Goal: Task Accomplishment & Management: Manage account settings

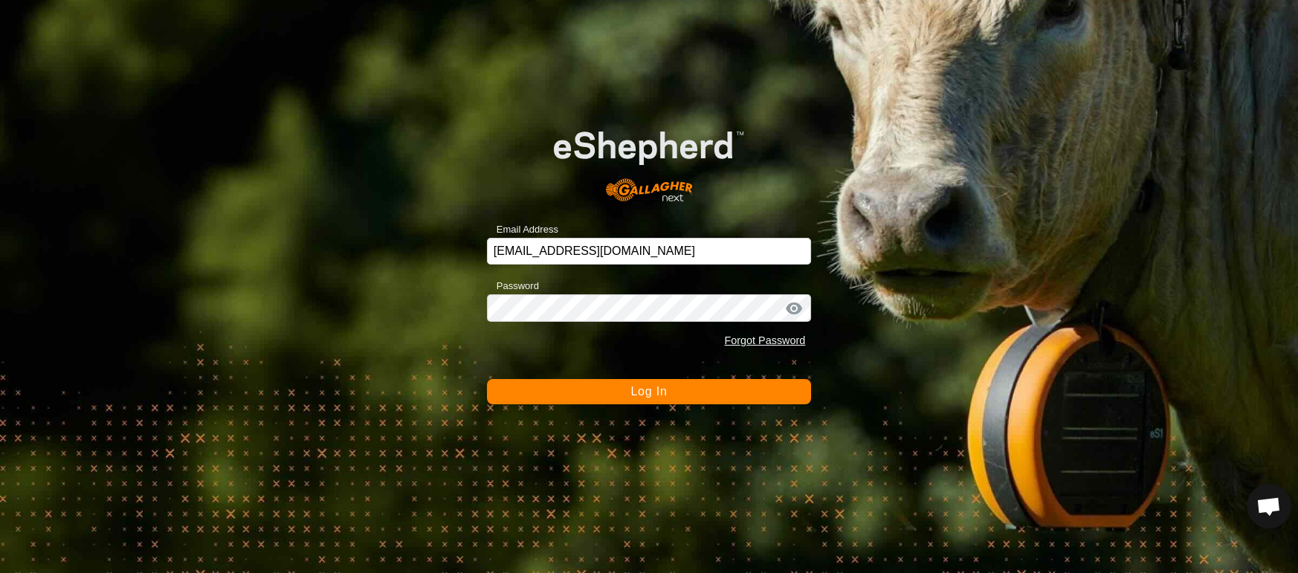
click at [661, 396] on span "Log In" at bounding box center [648, 391] width 36 height 13
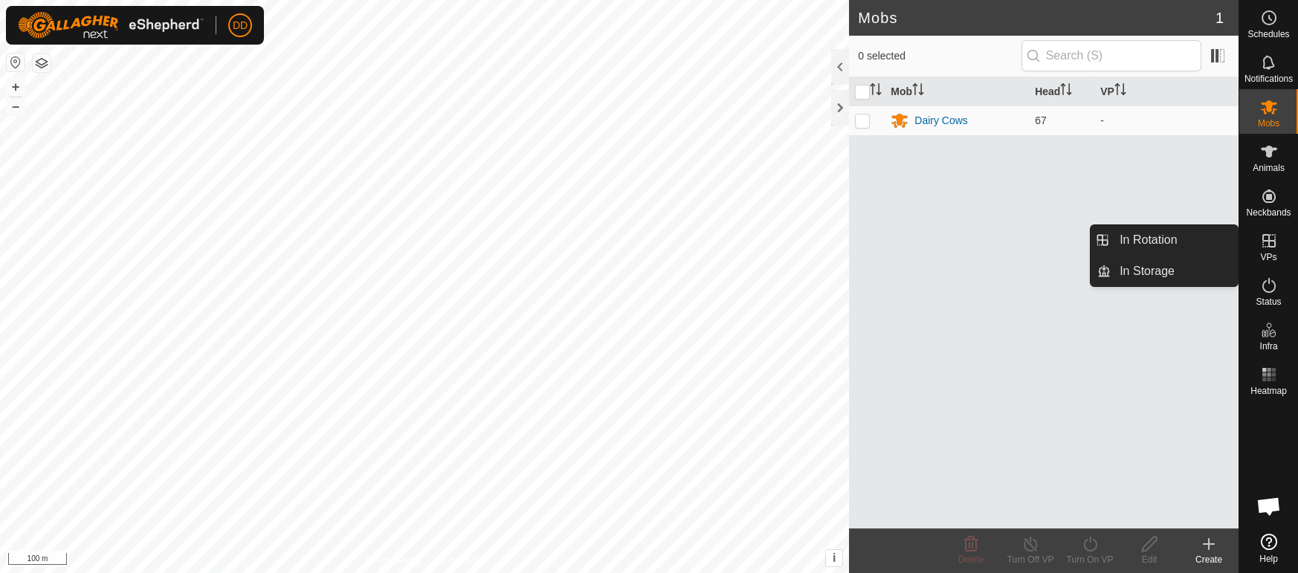
click at [1159, 236] on link "In Rotation" at bounding box center [1173, 240] width 127 height 30
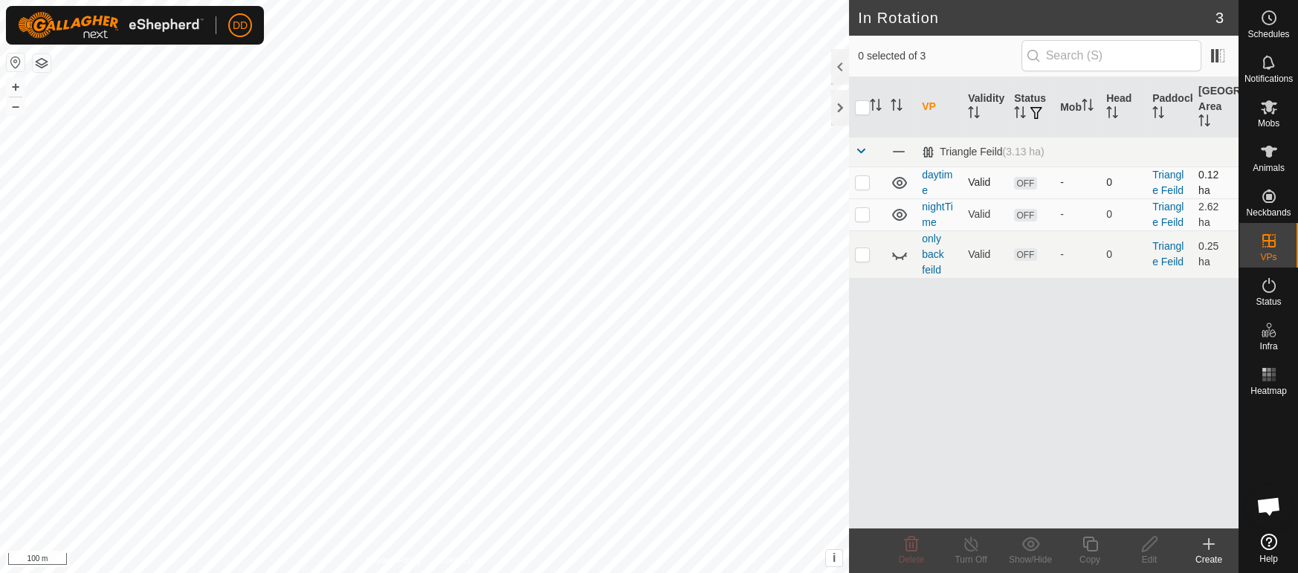
click at [857, 189] on td at bounding box center [867, 182] width 36 height 32
checkbox input "true"
click at [1147, 549] on icon at bounding box center [1149, 544] width 19 height 18
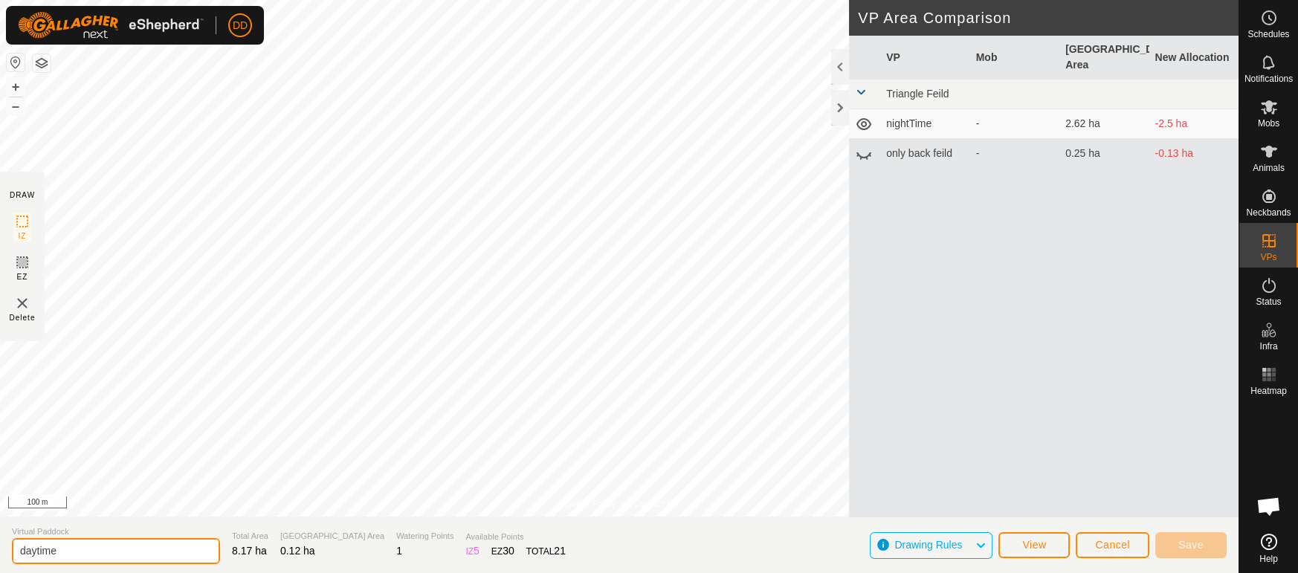
drag, startPoint x: 73, startPoint y: 545, endPoint x: 0, endPoint y: 548, distance: 72.9
click at [0, 548] on section "Virtual Paddock daytime Total Area 8.17 ha Grazing Area 0.12 ha Watering Points…" at bounding box center [619, 545] width 1238 height 56
type input "bale and bottom feild"
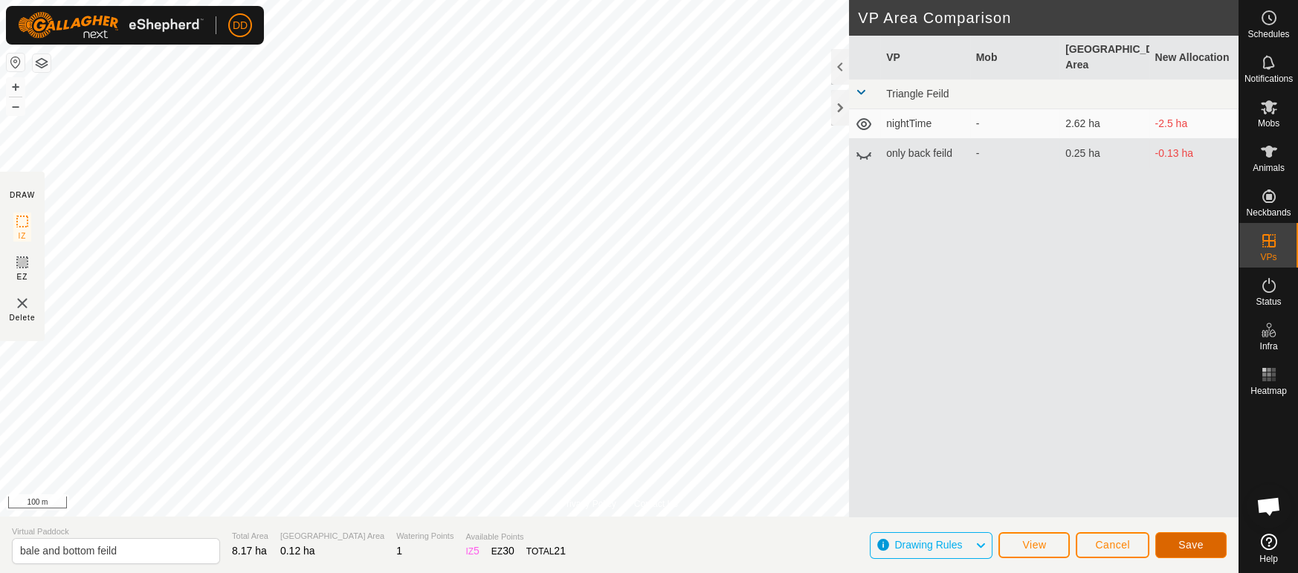
click at [1175, 534] on button "Save" at bounding box center [1190, 545] width 71 height 26
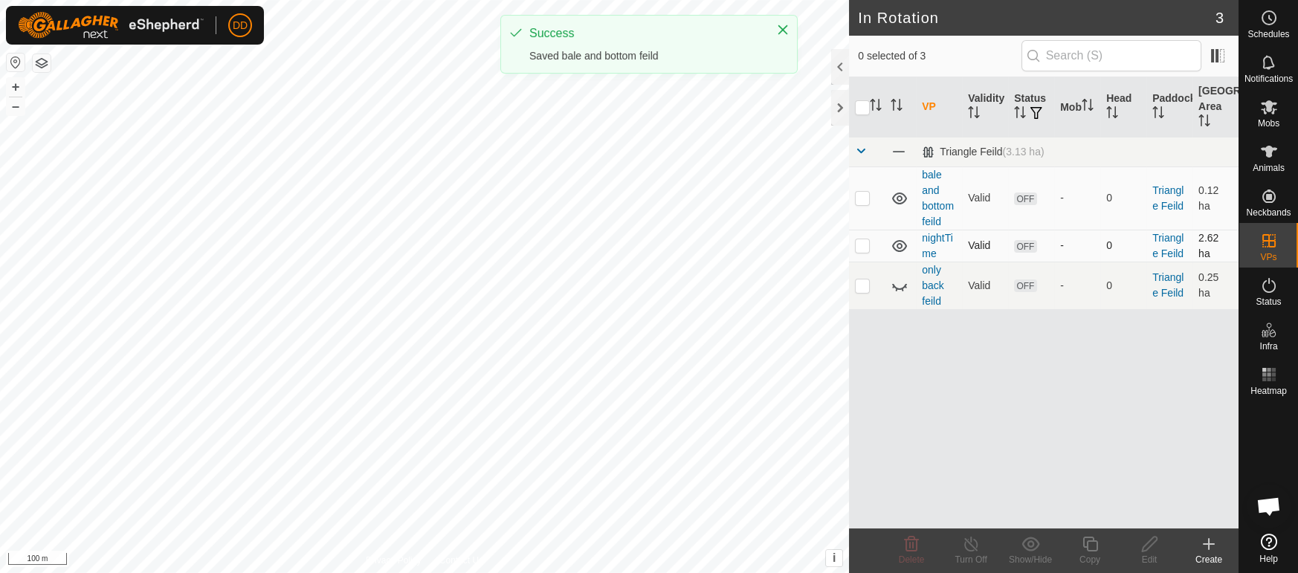
click at [860, 251] on p-tablecheckbox at bounding box center [862, 245] width 15 height 12
checkbox input "true"
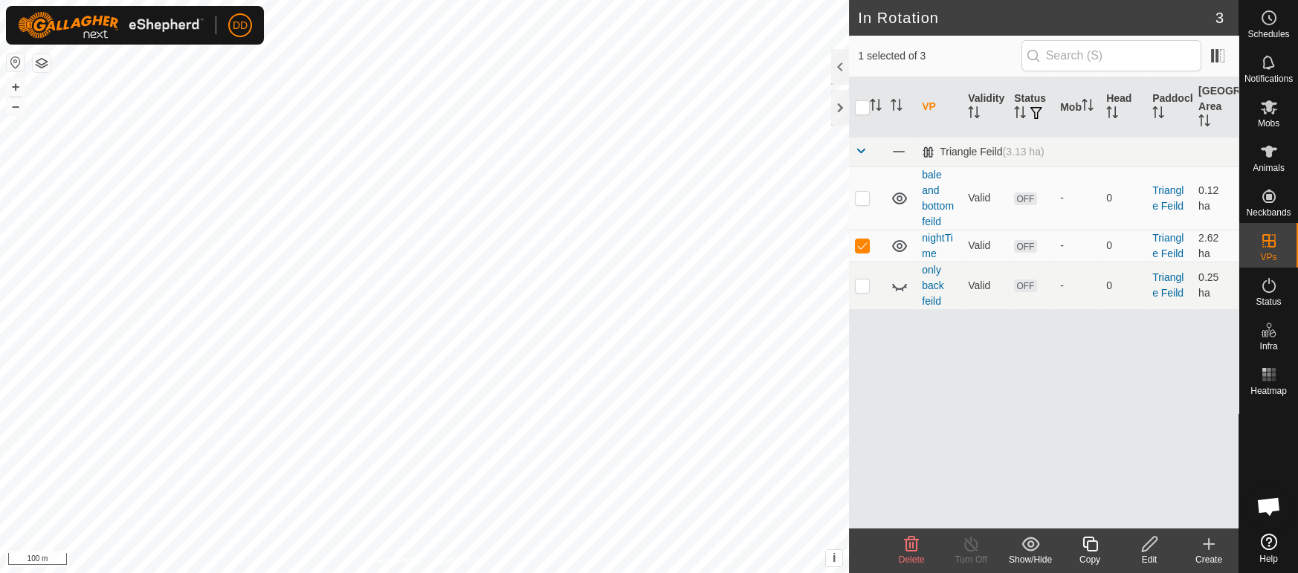
click at [1145, 545] on icon at bounding box center [1149, 544] width 19 height 18
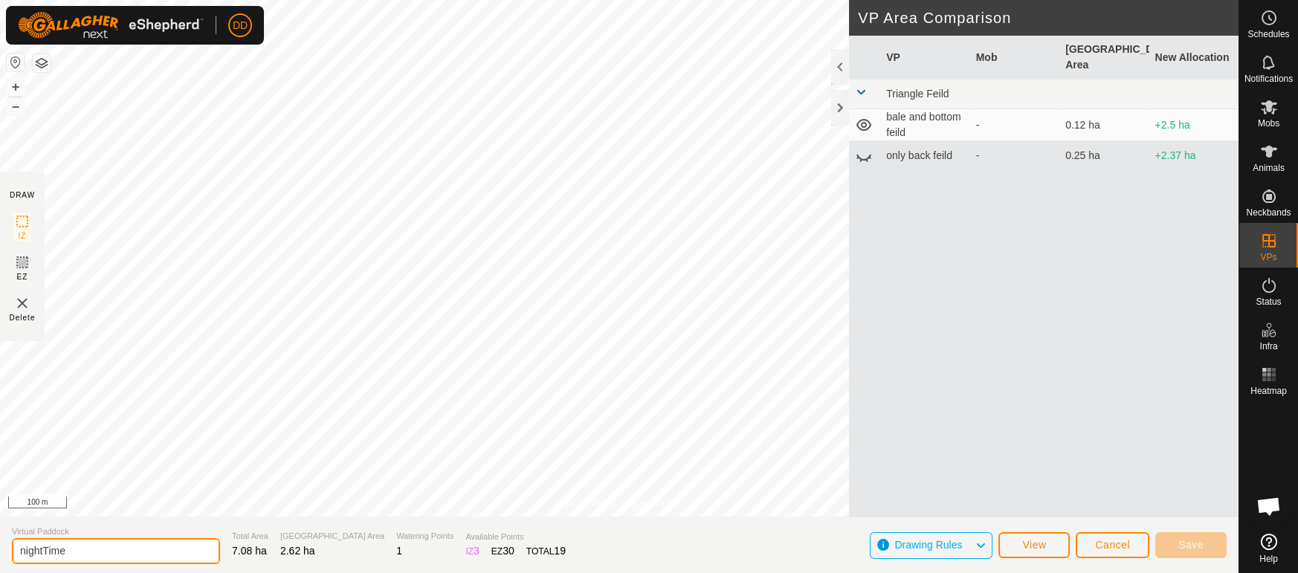
drag, startPoint x: 125, startPoint y: 549, endPoint x: 0, endPoint y: 556, distance: 125.1
click at [0, 556] on section "Virtual Paddock nightTime Total Area 7.08 ha [GEOGRAPHIC_DATA] Area 2.62 ha Wat…" at bounding box center [619, 545] width 1238 height 56
type input "n"
type input "bale and [PERSON_NAME]"
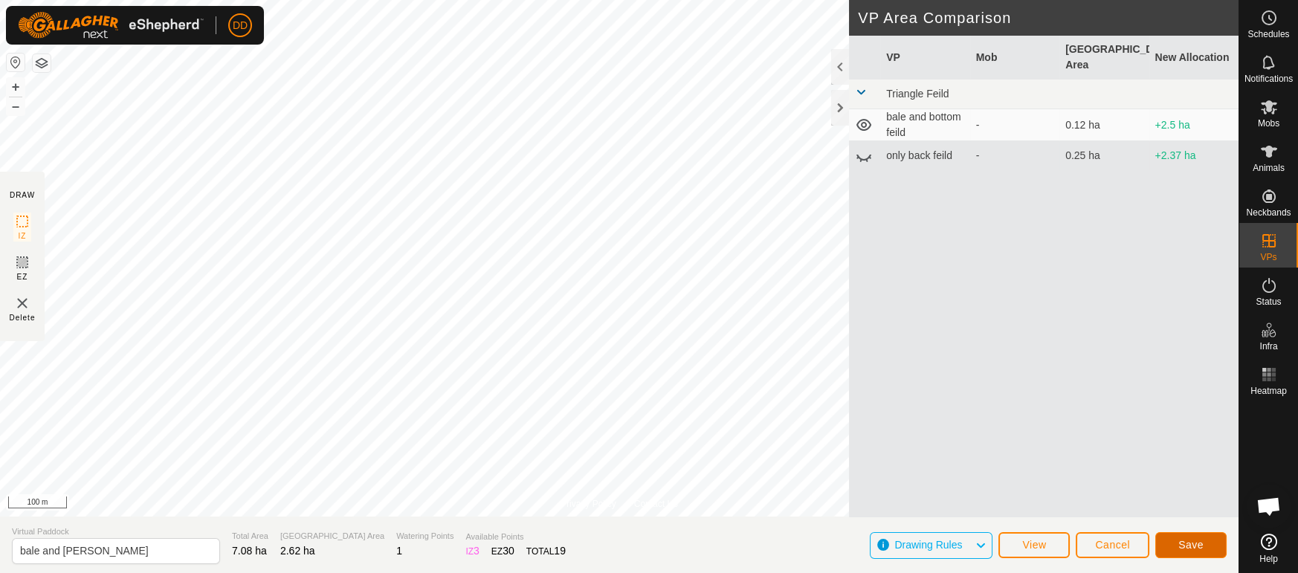
click at [1217, 546] on button "Save" at bounding box center [1190, 545] width 71 height 26
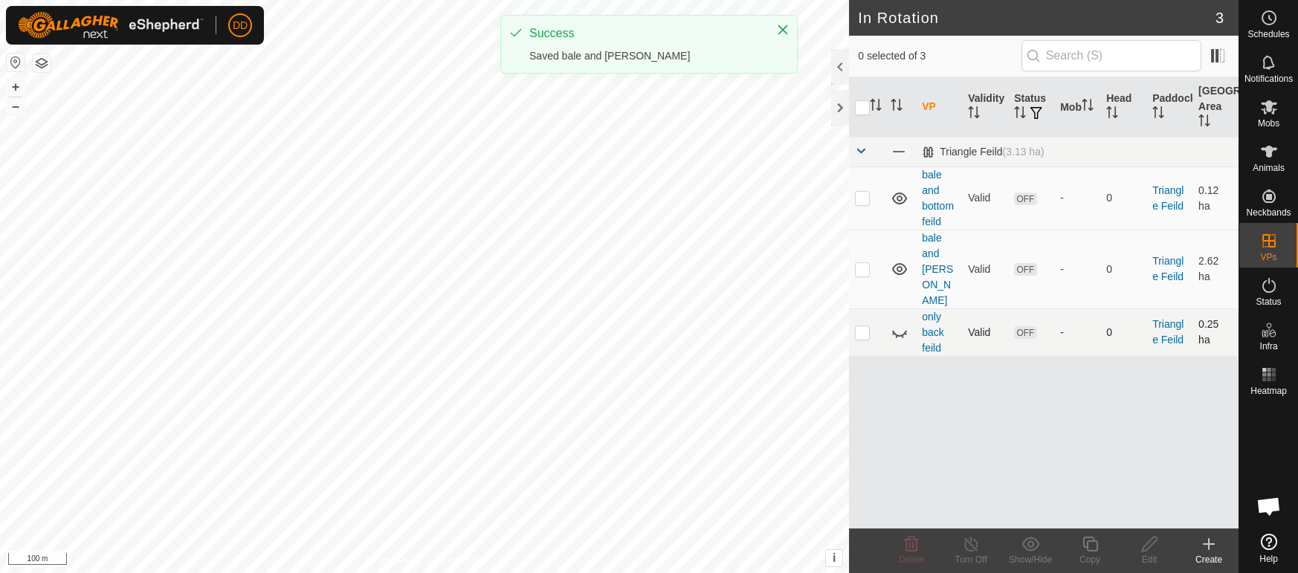
click at [867, 326] on p-checkbox at bounding box center [862, 332] width 15 height 12
checkbox input "true"
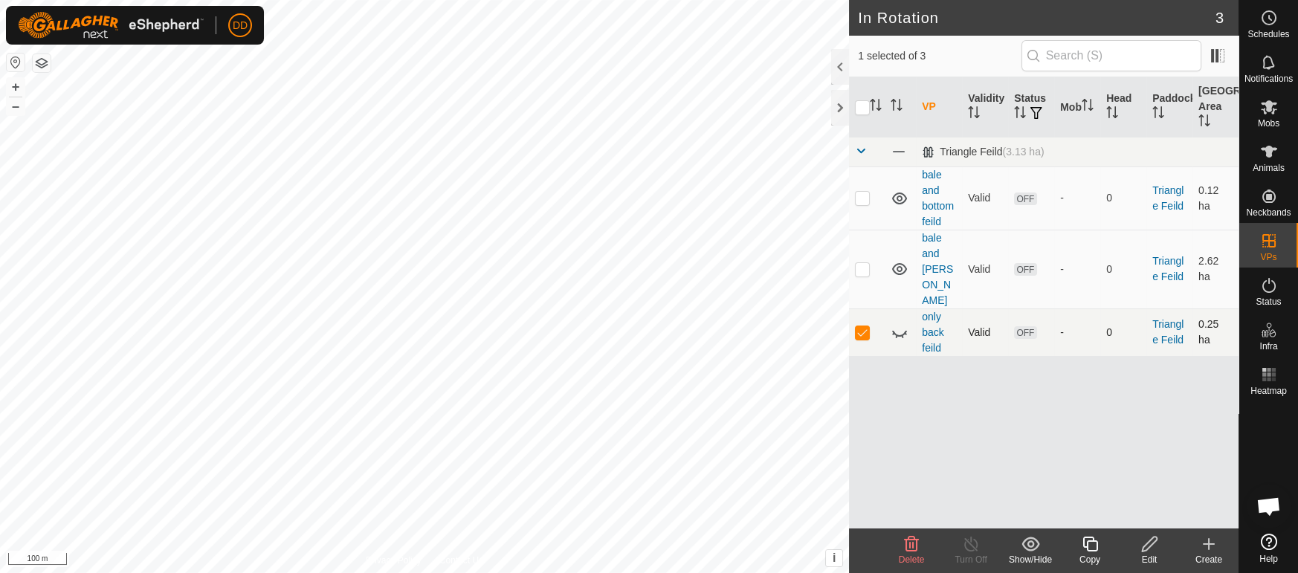
click at [901, 323] on icon at bounding box center [899, 332] width 18 height 18
click at [1144, 555] on div "Edit" at bounding box center [1148, 559] width 59 height 13
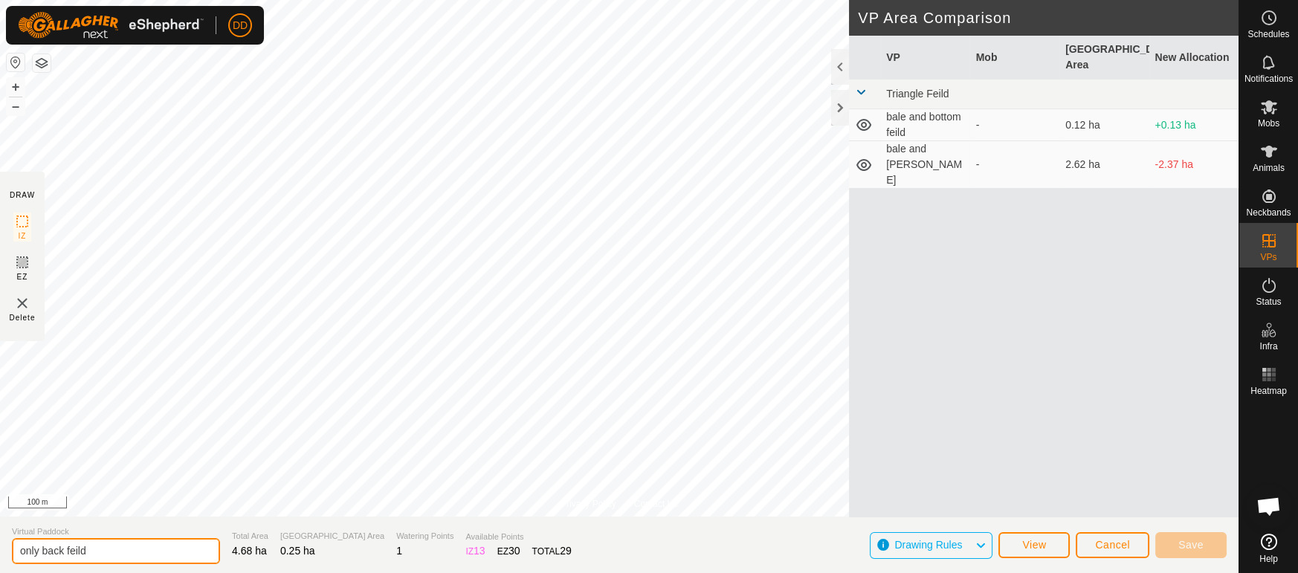
drag, startPoint x: 146, startPoint y: 551, endPoint x: 0, endPoint y: 531, distance: 147.0
click at [0, 531] on section "Virtual Paddock only back feild Total Area 4.68 ha Grazing Area 0.25 ha Waterin…" at bounding box center [619, 545] width 1238 height 56
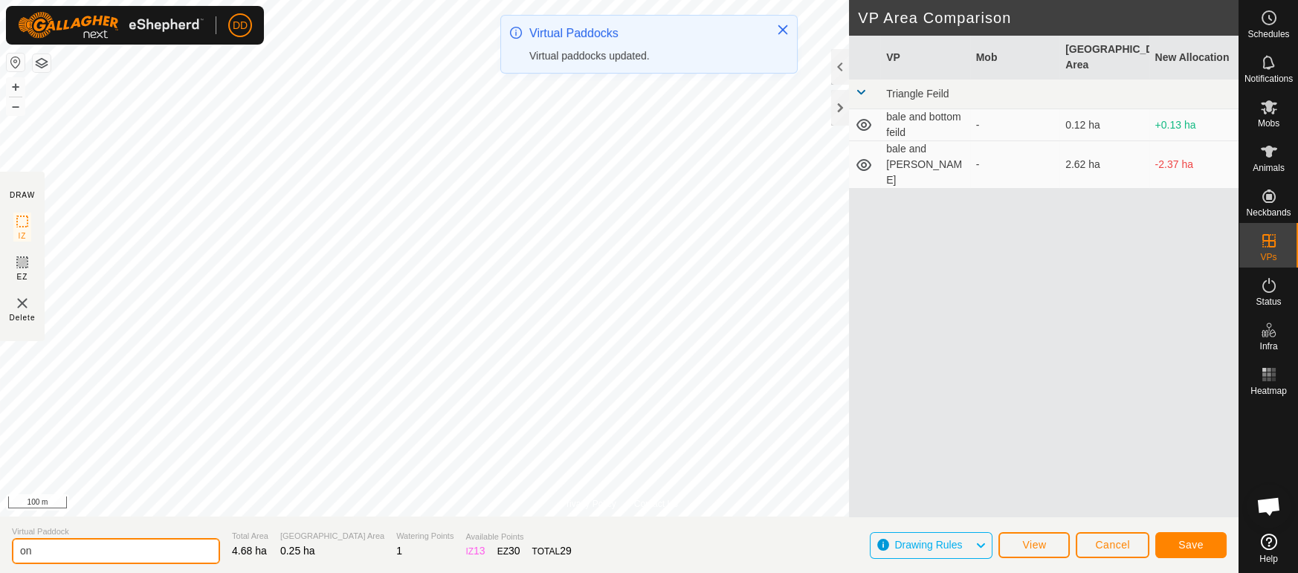
type input "o"
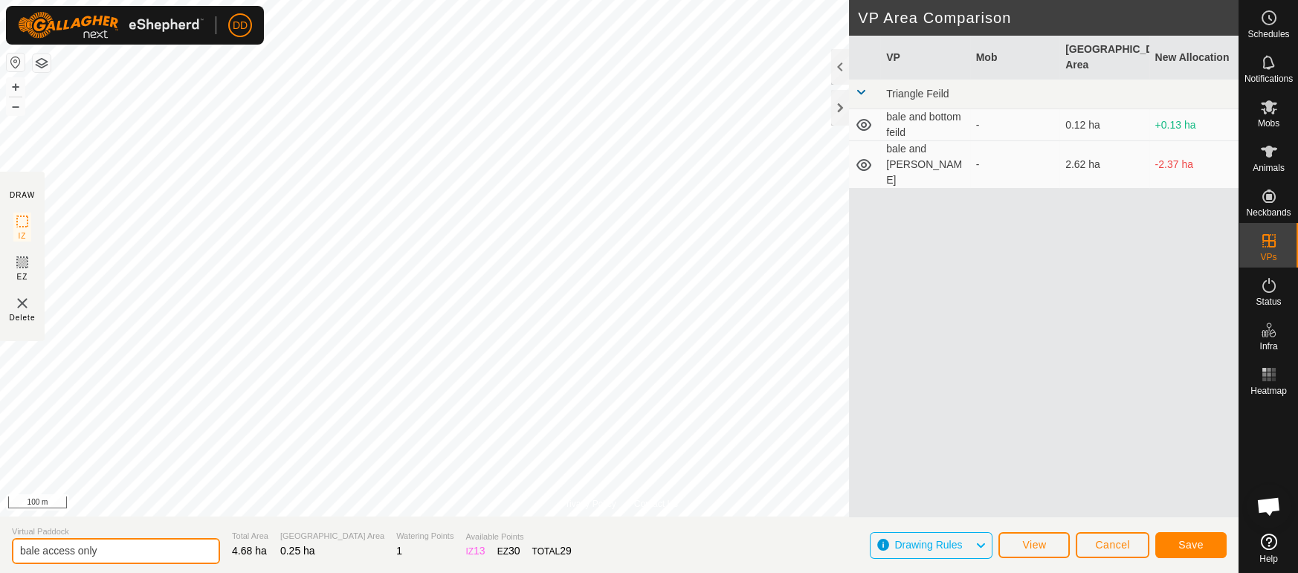
type input "bale access only"
click at [1177, 548] on button "Save" at bounding box center [1190, 545] width 71 height 26
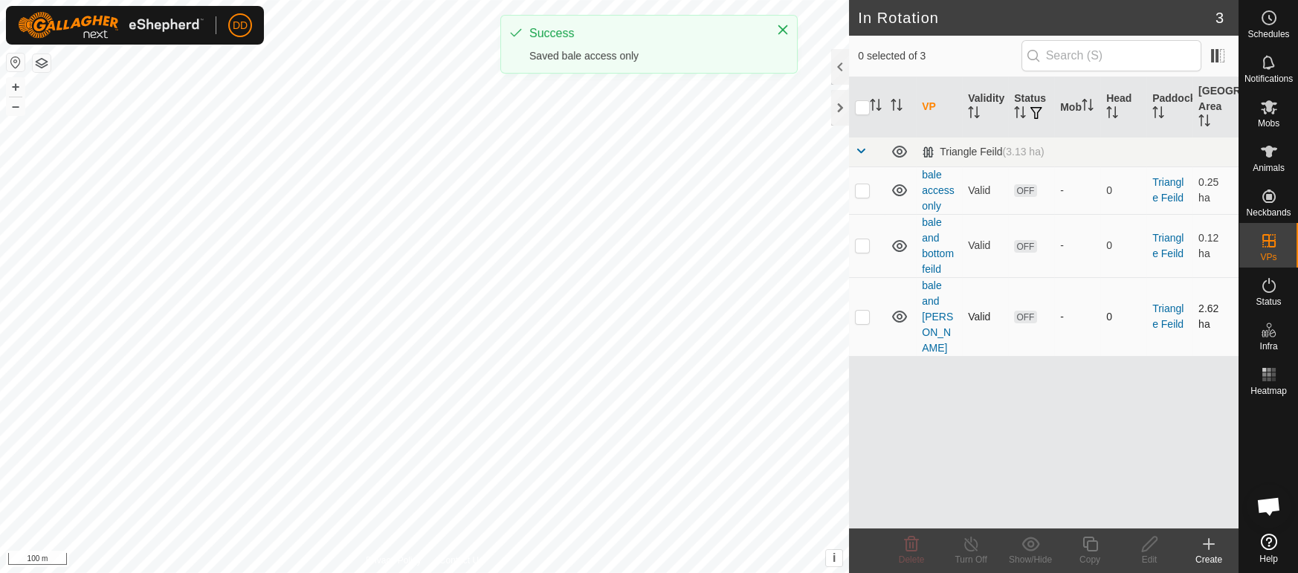
click at [861, 307] on td at bounding box center [867, 316] width 36 height 79
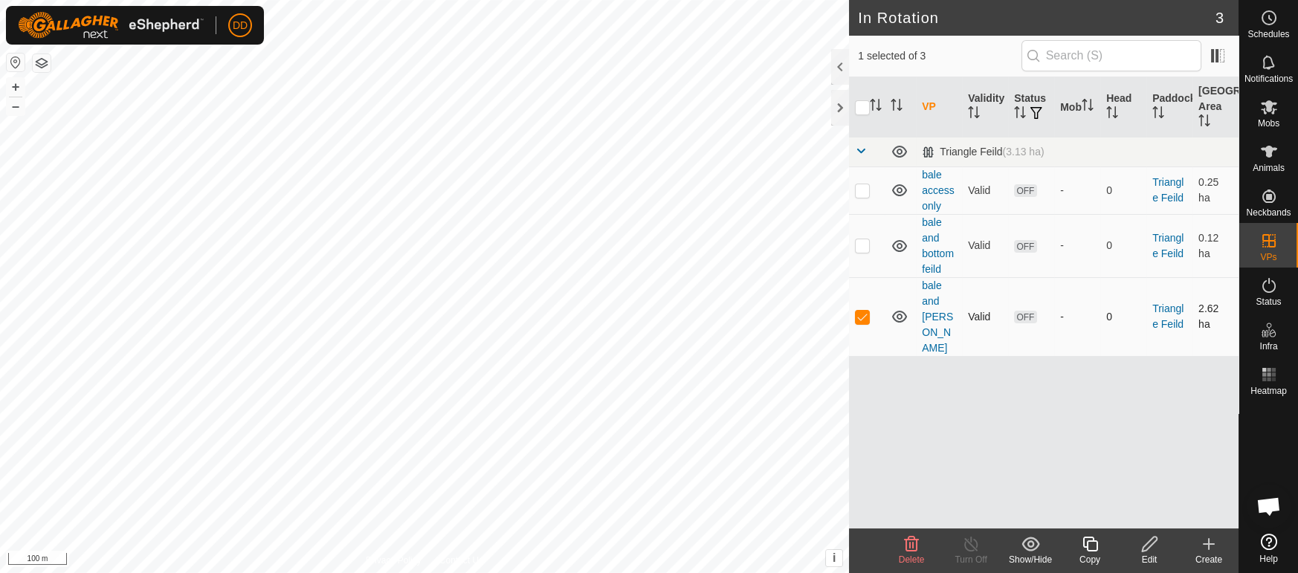
click at [860, 307] on td at bounding box center [867, 316] width 36 height 79
checkbox input "false"
click at [865, 243] on p-checkbox at bounding box center [862, 245] width 15 height 12
checkbox input "true"
click at [1143, 550] on icon at bounding box center [1149, 544] width 15 height 15
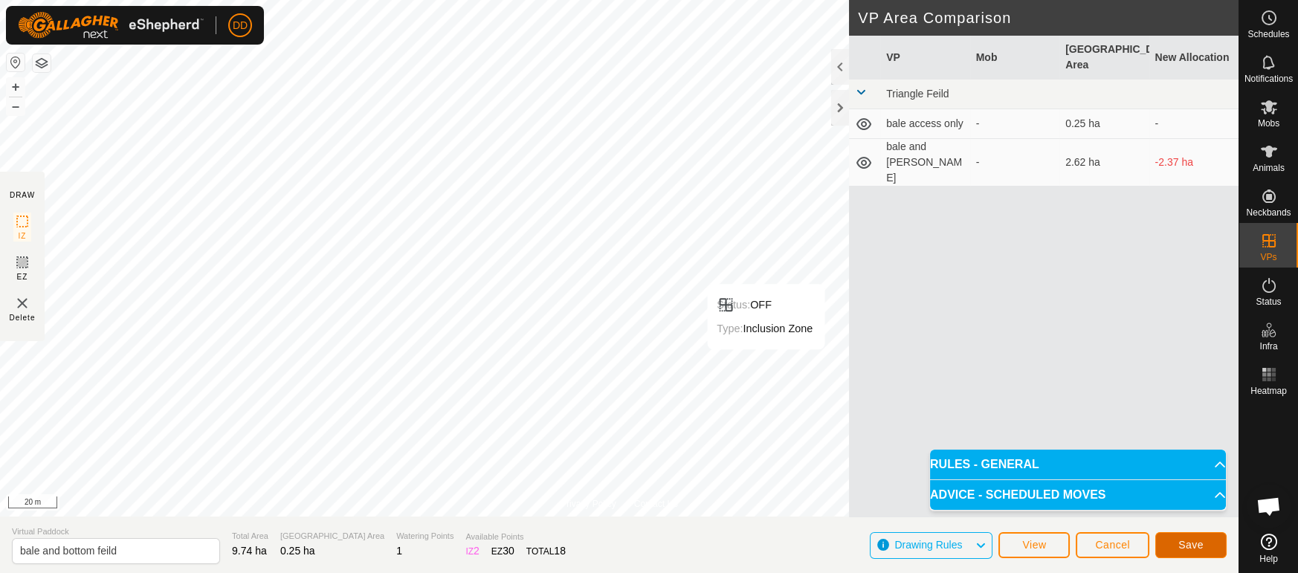
click at [1177, 543] on button "Save" at bounding box center [1190, 545] width 71 height 26
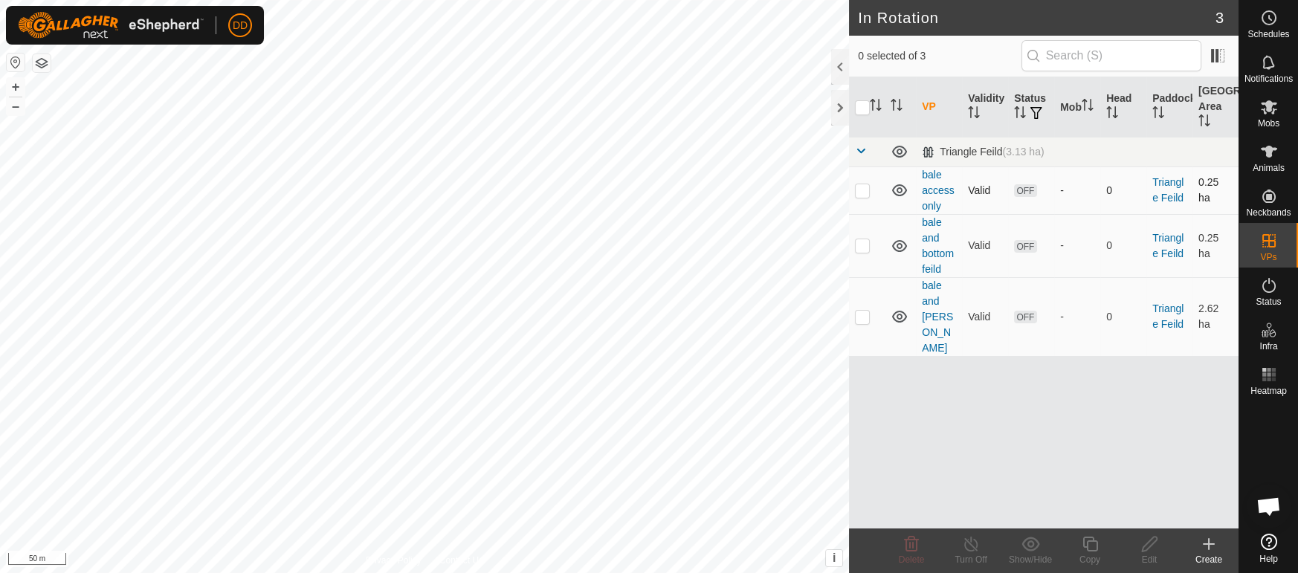
click at [856, 196] on td at bounding box center [867, 190] width 36 height 48
checkbox input "false"
click at [864, 249] on p-checkbox at bounding box center [862, 245] width 15 height 12
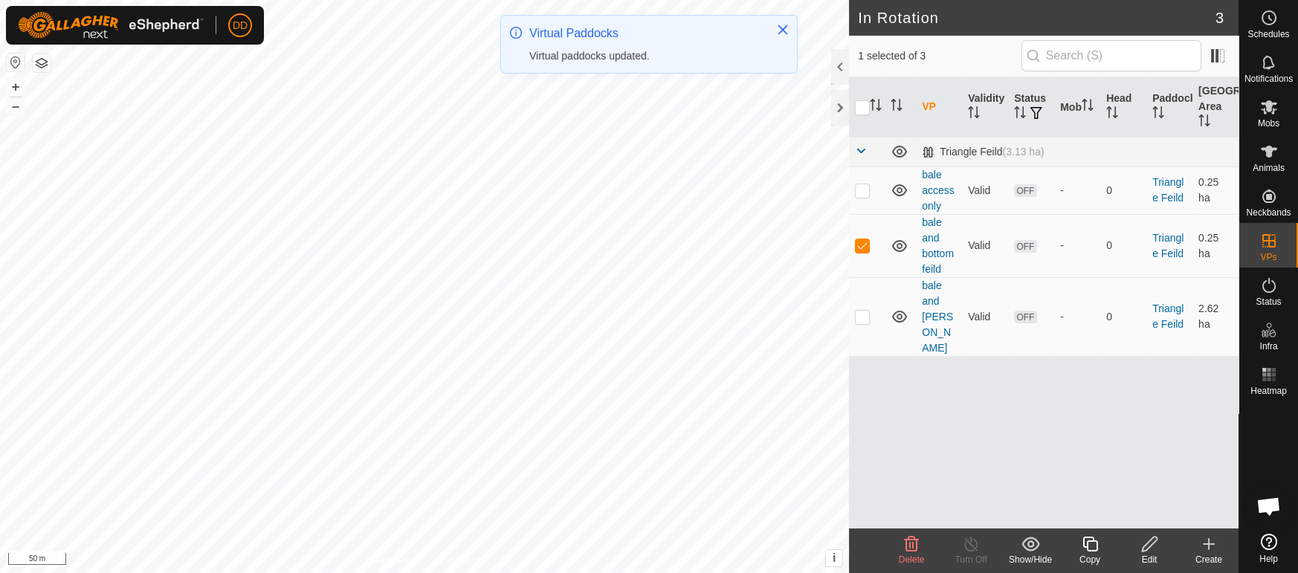
click at [1151, 547] on icon at bounding box center [1149, 544] width 19 height 18
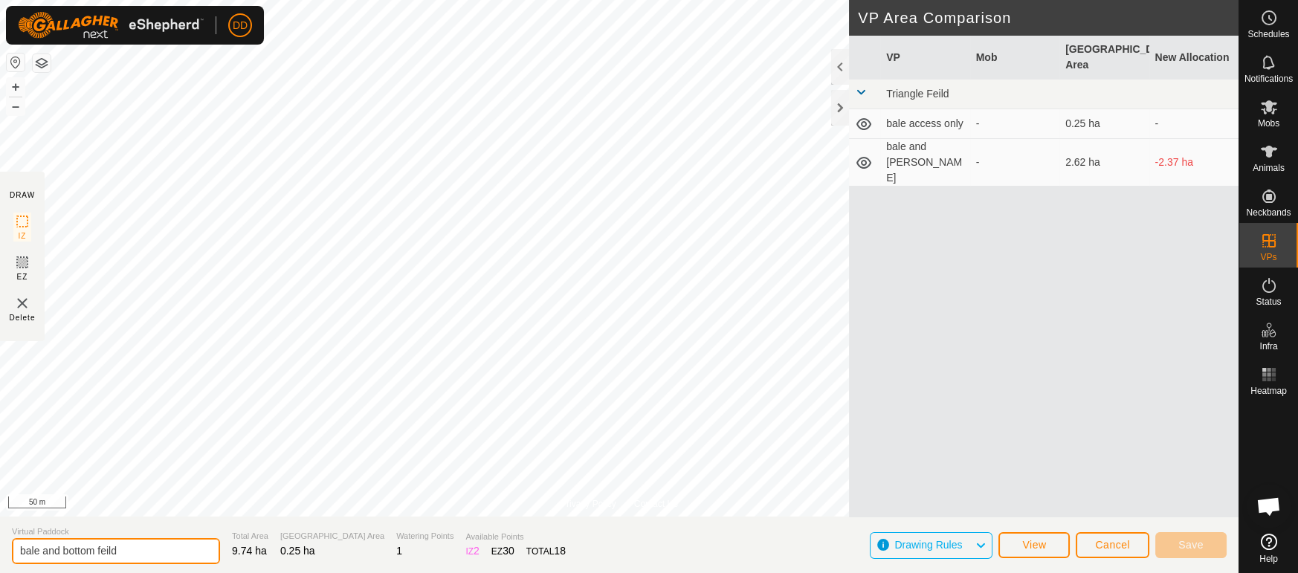
drag, startPoint x: 62, startPoint y: 548, endPoint x: 0, endPoint y: 527, distance: 65.1
click at [0, 527] on section "Virtual Paddock bale and bottom feild Total Area 9.74 ha Grazing Area 0.25 ha W…" at bounding box center [619, 545] width 1238 height 56
drag, startPoint x: 133, startPoint y: 542, endPoint x: 86, endPoint y: 553, distance: 48.1
click at [86, 553] on input "back +bottom feild" at bounding box center [116, 551] width 208 height 30
click at [49, 545] on input "back +bottom" at bounding box center [116, 551] width 208 height 30
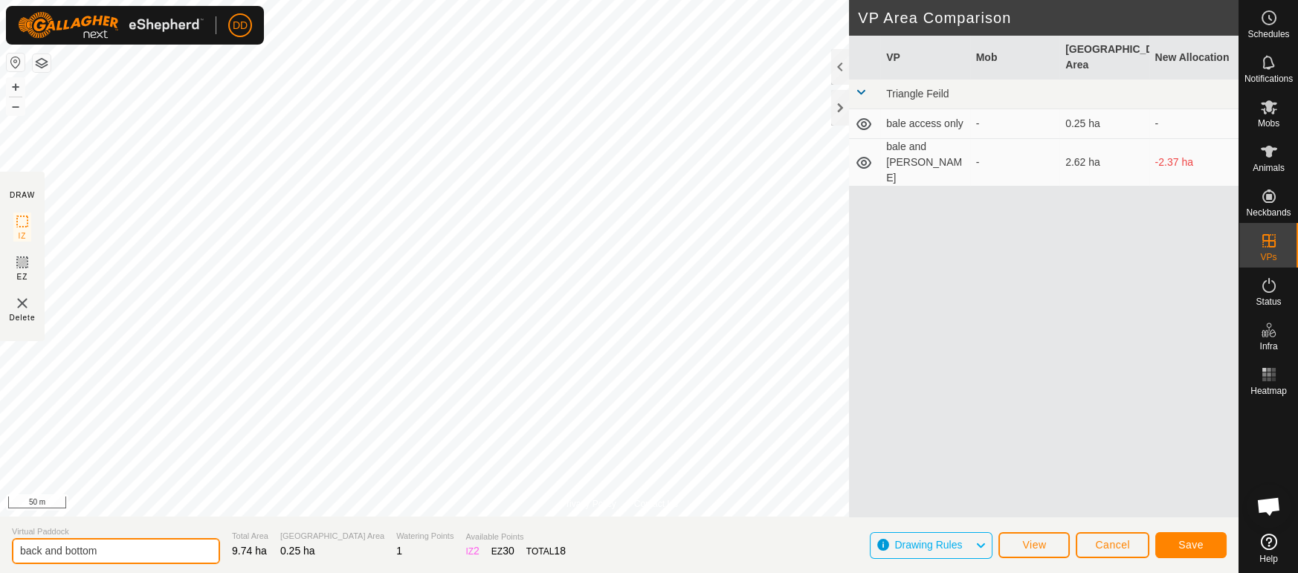
type input "back and bottom"
click at [1215, 547] on button "Save" at bounding box center [1190, 545] width 71 height 26
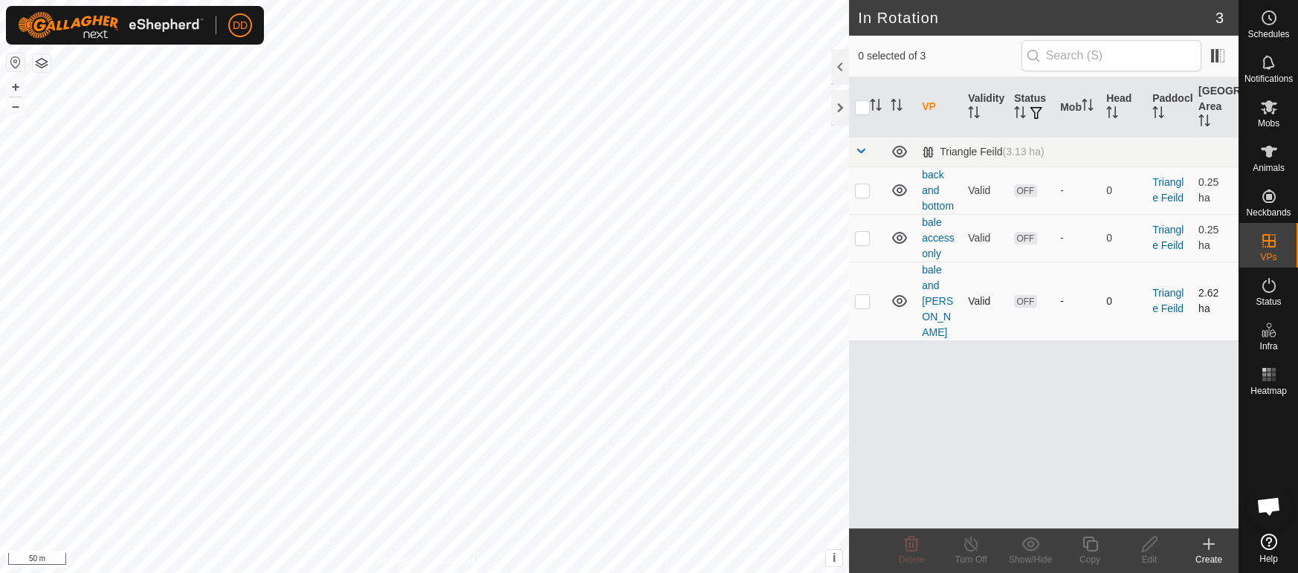
click at [861, 295] on p-checkbox at bounding box center [862, 301] width 15 height 12
checkbox input "true"
click at [1142, 551] on icon at bounding box center [1149, 544] width 15 height 15
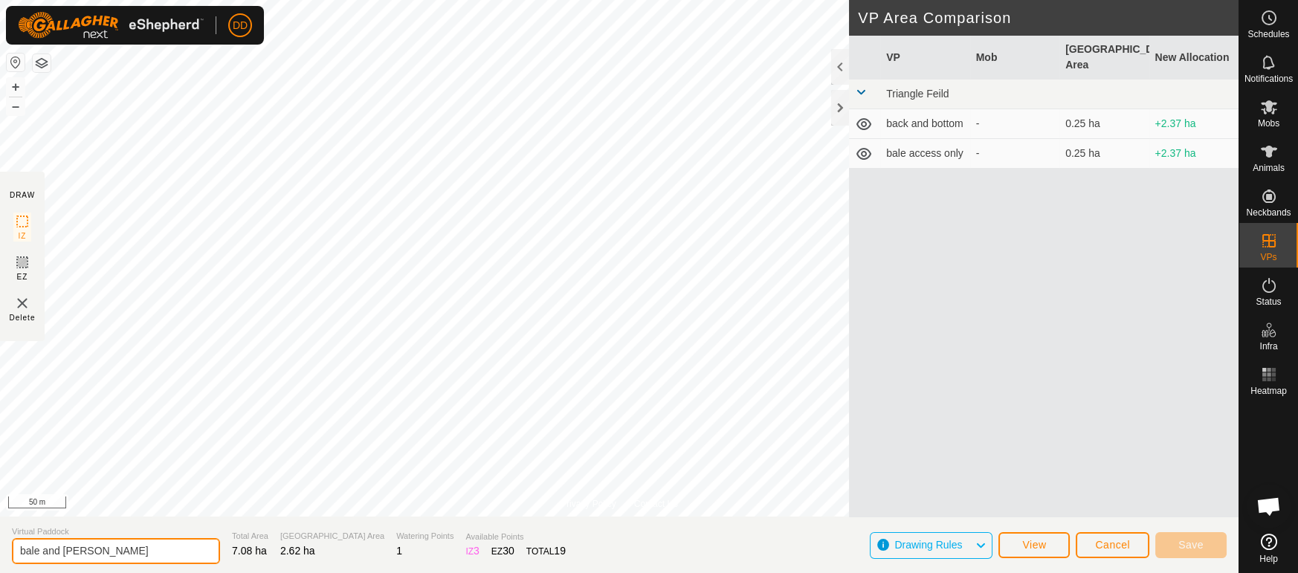
drag, startPoint x: 114, startPoint y: 558, endPoint x: 0, endPoint y: 543, distance: 114.8
click at [0, 543] on section "Virtual Paddock bale and [PERSON_NAME] Total Area 7.08 ha Grazing Area 2.62 ha …" at bounding box center [619, 545] width 1238 height 56
type input "b"
type input "bale and dd"
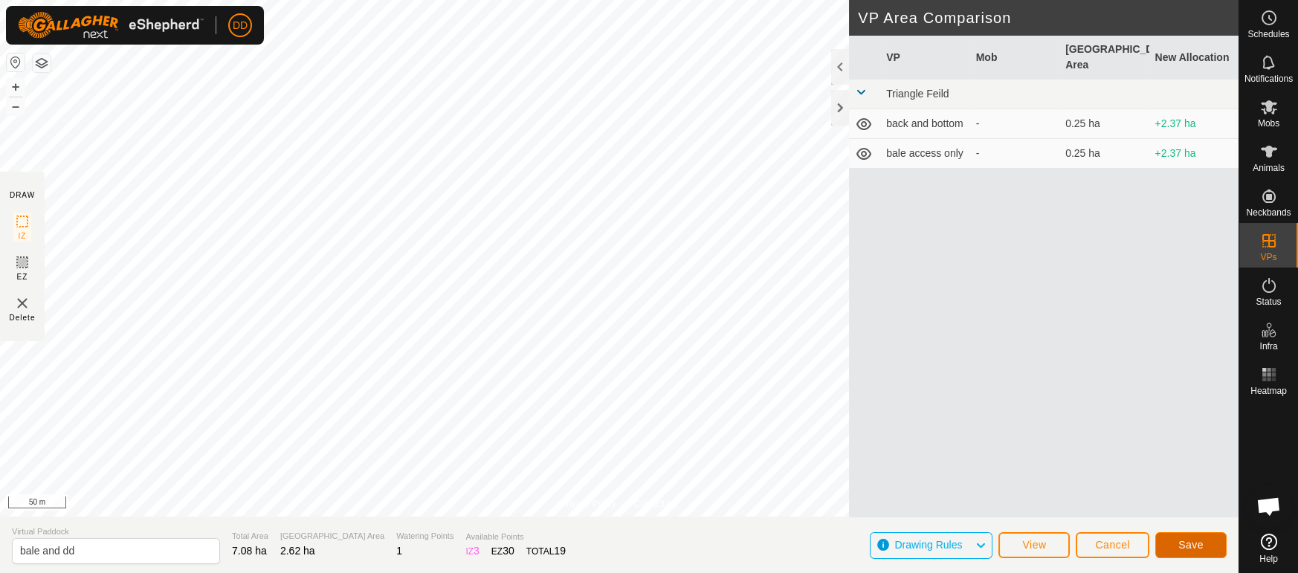
click at [1194, 543] on span "Save" at bounding box center [1190, 545] width 25 height 12
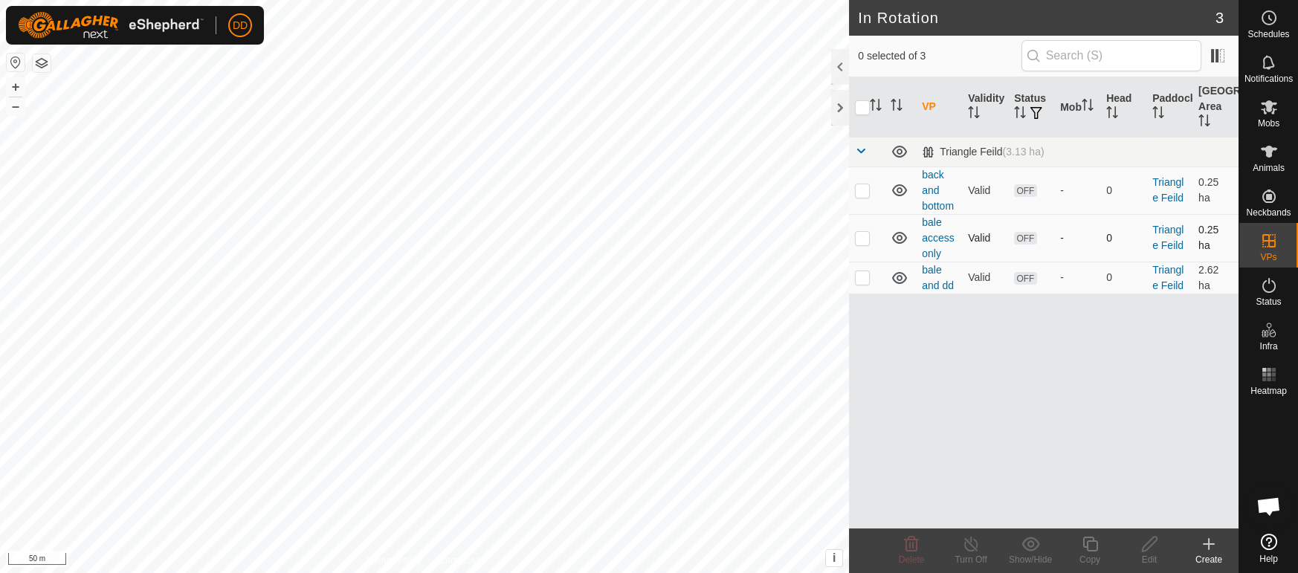
click at [866, 243] on p-checkbox at bounding box center [862, 238] width 15 height 12
checkbox input "true"
click at [1152, 563] on div "Edit" at bounding box center [1148, 559] width 59 height 13
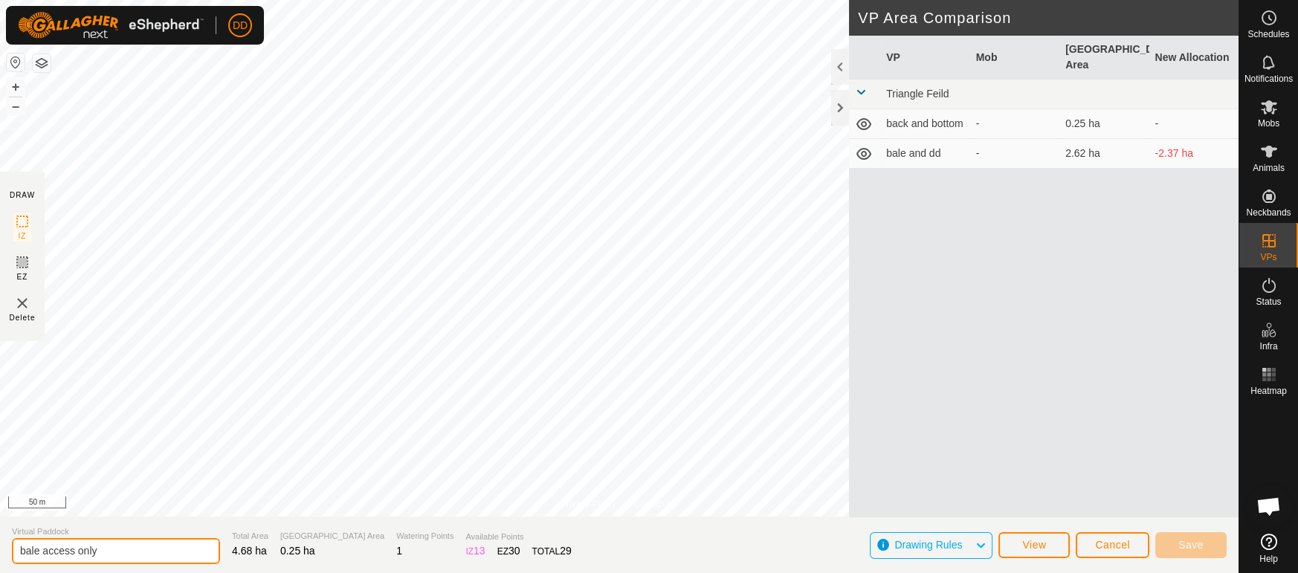
drag, startPoint x: 42, startPoint y: 549, endPoint x: 74, endPoint y: 551, distance: 31.3
click at [74, 551] on input "bale access only" at bounding box center [116, 551] width 208 height 26
type input "bale only"
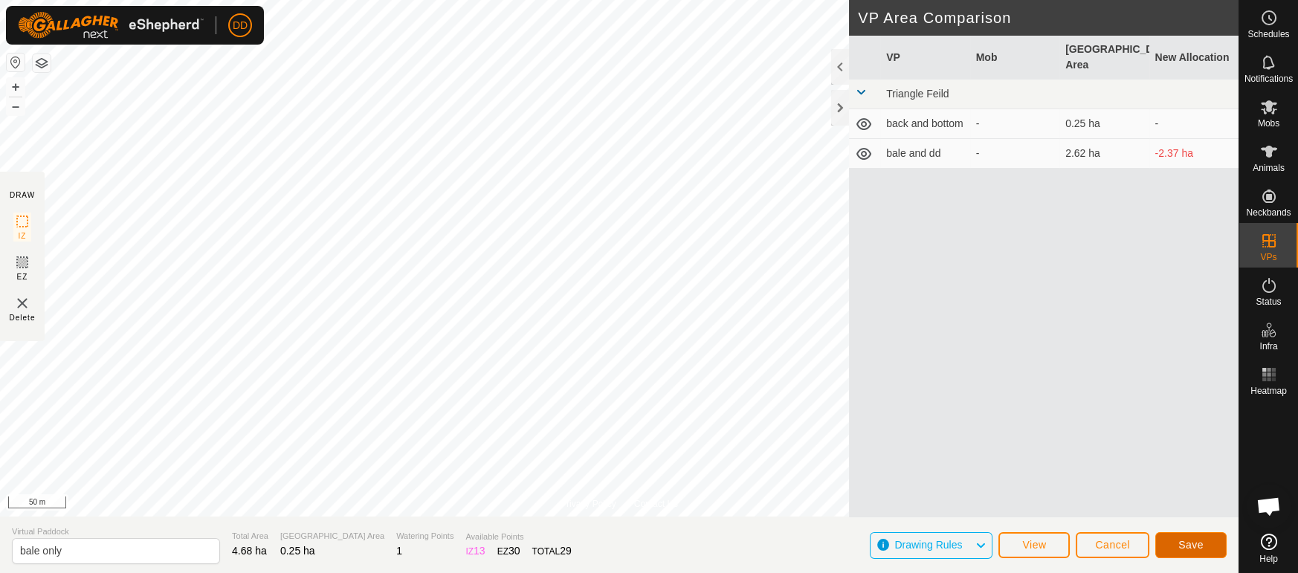
click at [1178, 549] on span "Save" at bounding box center [1190, 545] width 25 height 12
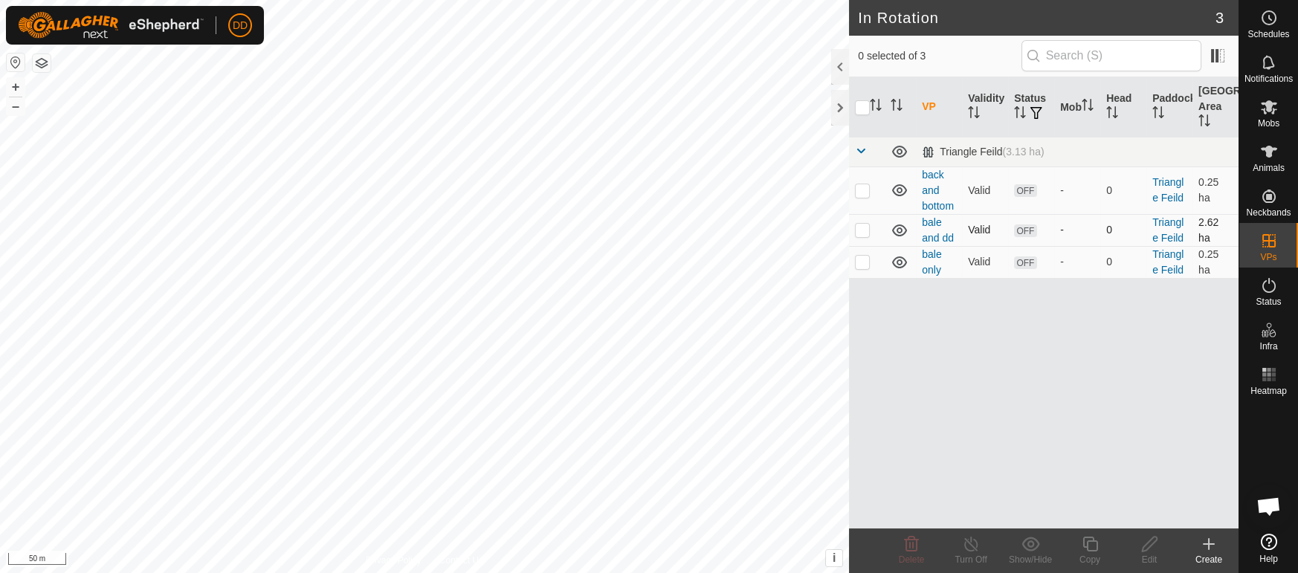
click at [857, 233] on p-checkbox at bounding box center [862, 230] width 15 height 12
checkbox input "true"
click at [857, 192] on p-checkbox at bounding box center [862, 190] width 15 height 12
checkbox input "true"
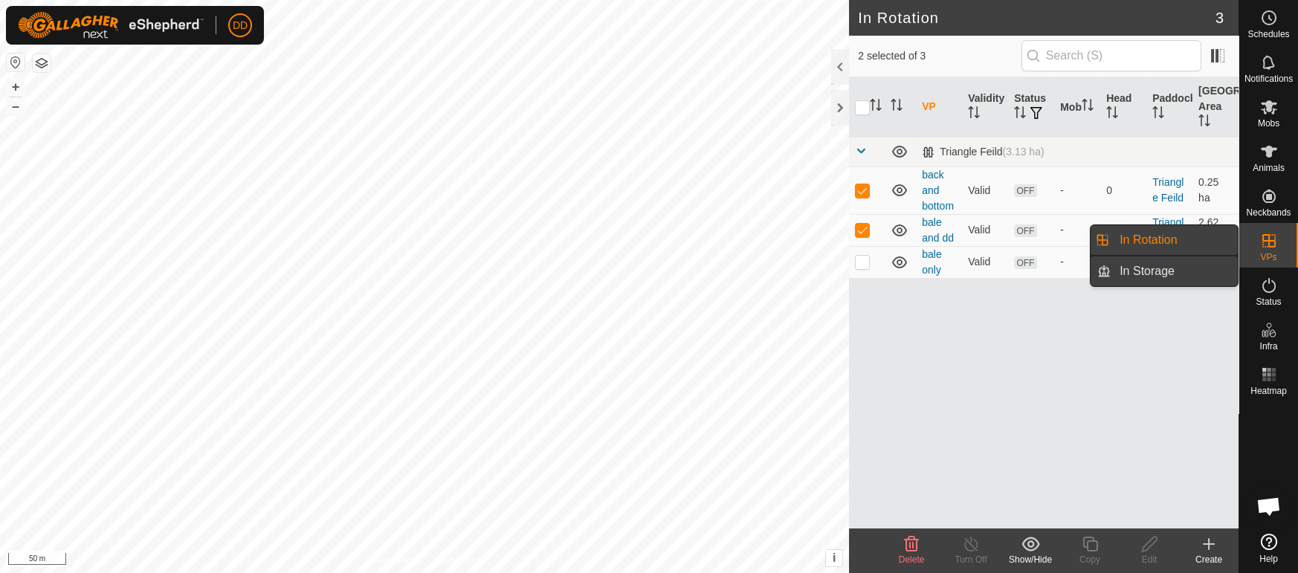
click at [1182, 281] on link "In Storage" at bounding box center [1173, 271] width 127 height 30
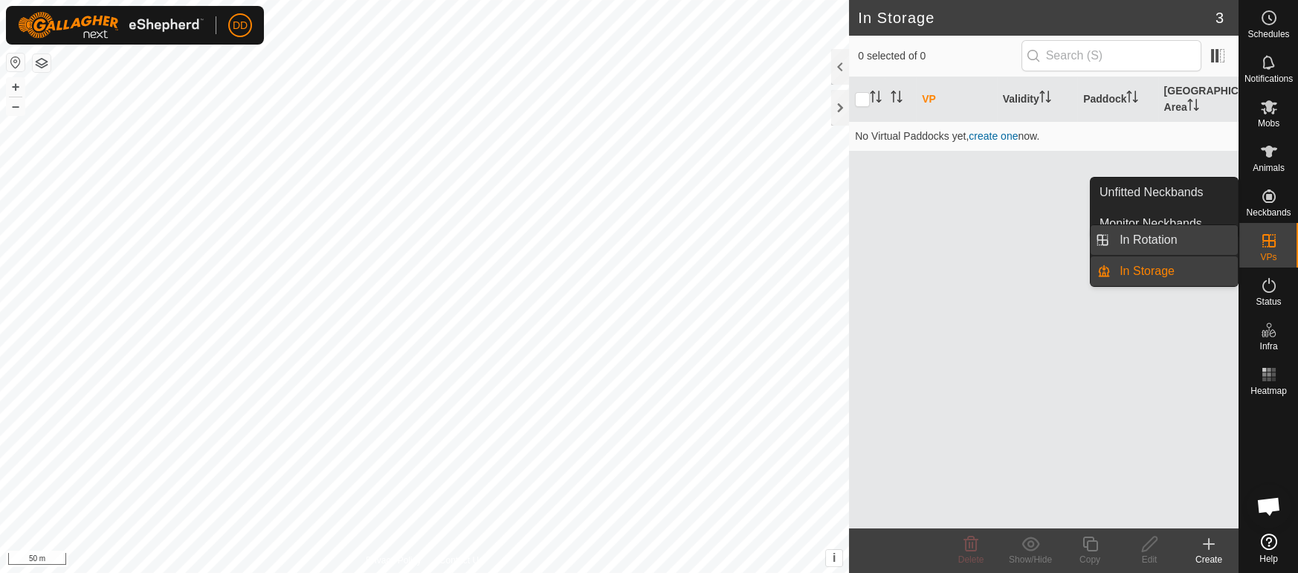
click at [1210, 242] on link "In Rotation" at bounding box center [1173, 240] width 127 height 30
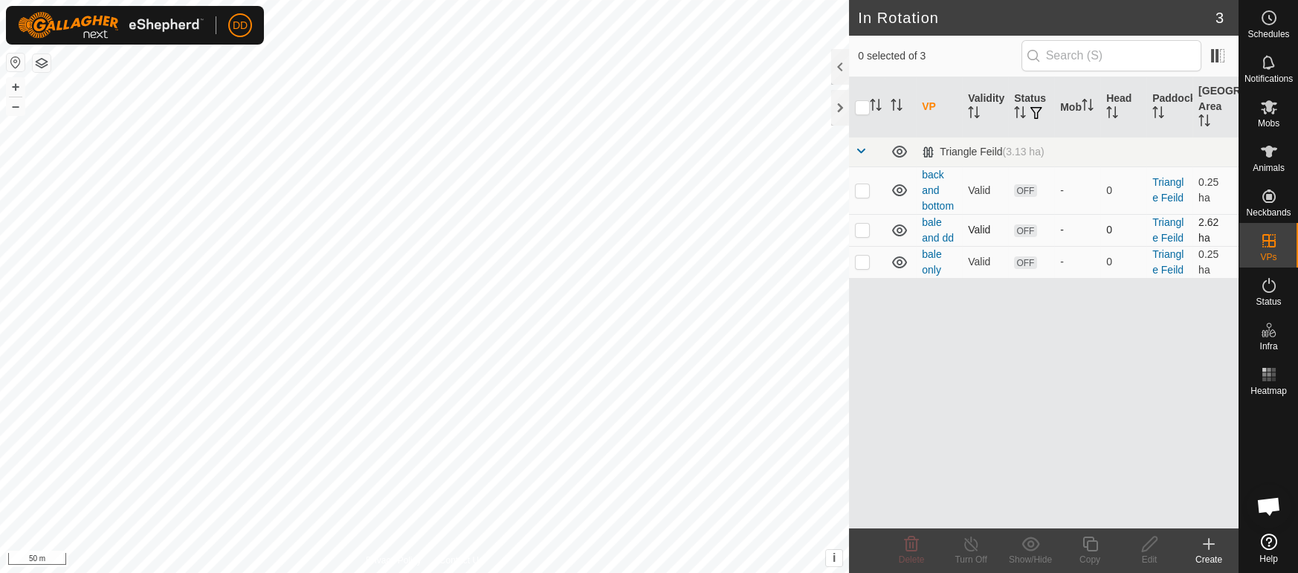
click at [896, 231] on icon at bounding box center [899, 230] width 18 height 18
click at [902, 183] on icon at bounding box center [899, 190] width 18 height 18
click at [867, 226] on p-checkbox at bounding box center [862, 230] width 15 height 12
checkbox input "true"
click at [857, 194] on p-checkbox at bounding box center [862, 190] width 15 height 12
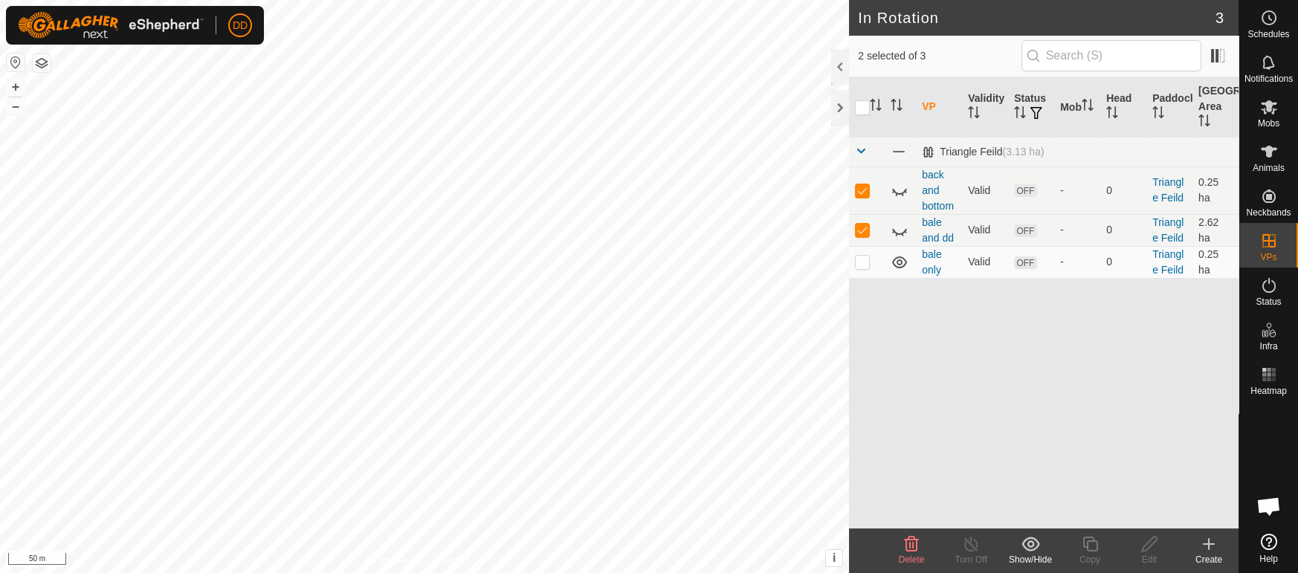
click at [1029, 545] on icon at bounding box center [1030, 544] width 19 height 18
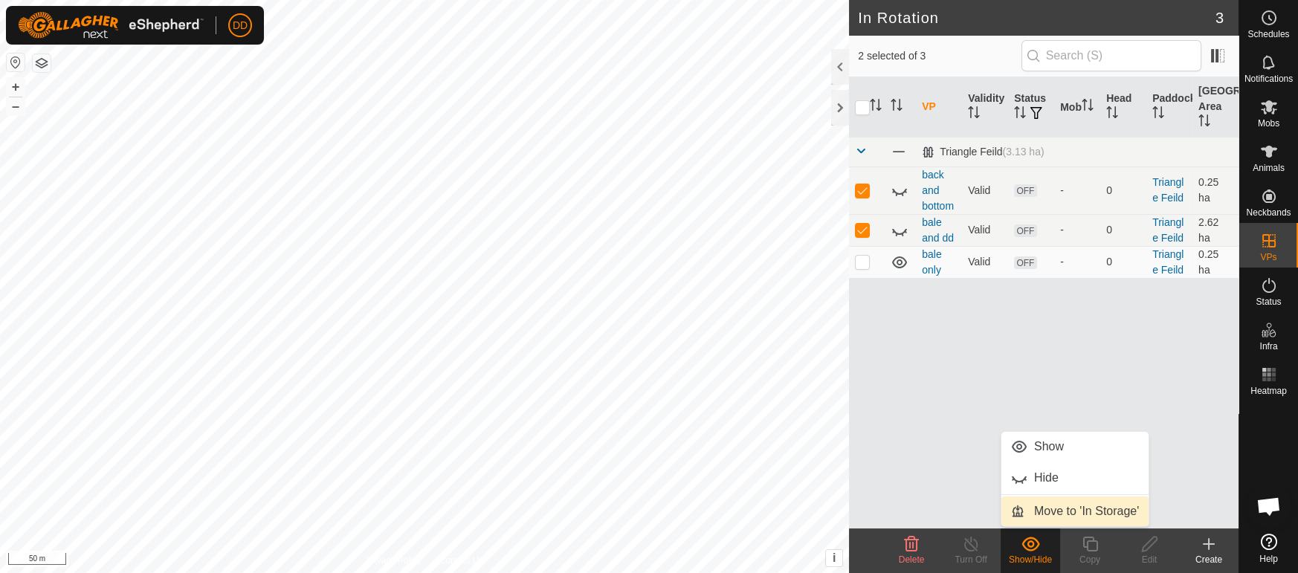
click at [1052, 507] on link "Move to 'In Storage'" at bounding box center [1074, 511] width 147 height 30
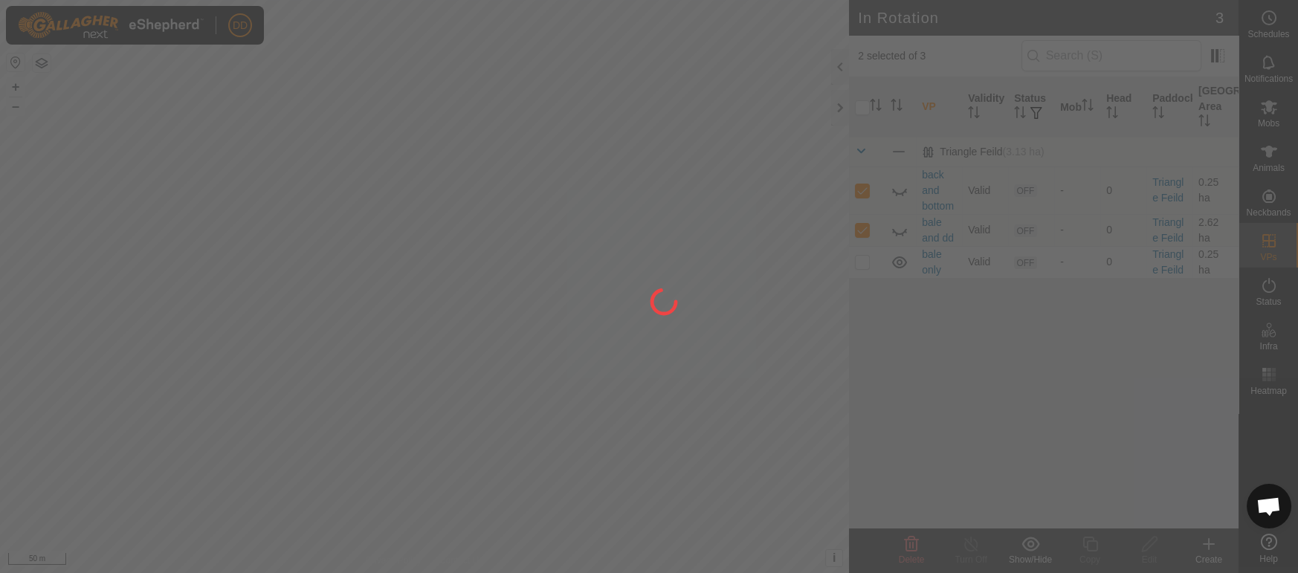
checkbox input "false"
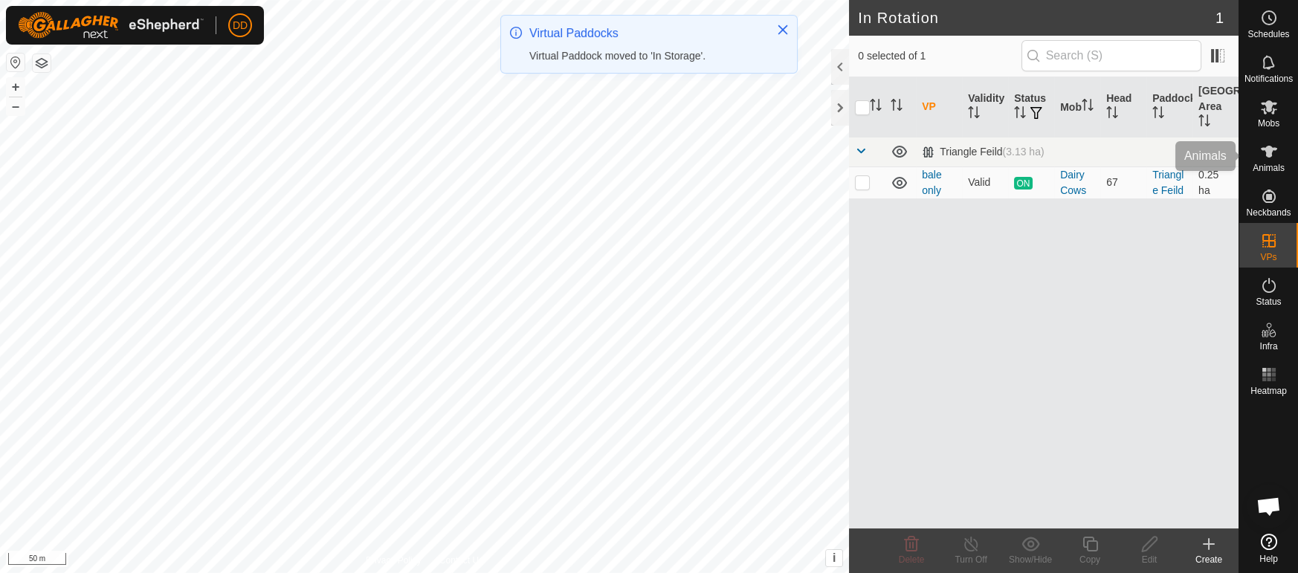
click at [1277, 160] on es-animals-svg-icon at bounding box center [1268, 152] width 27 height 24
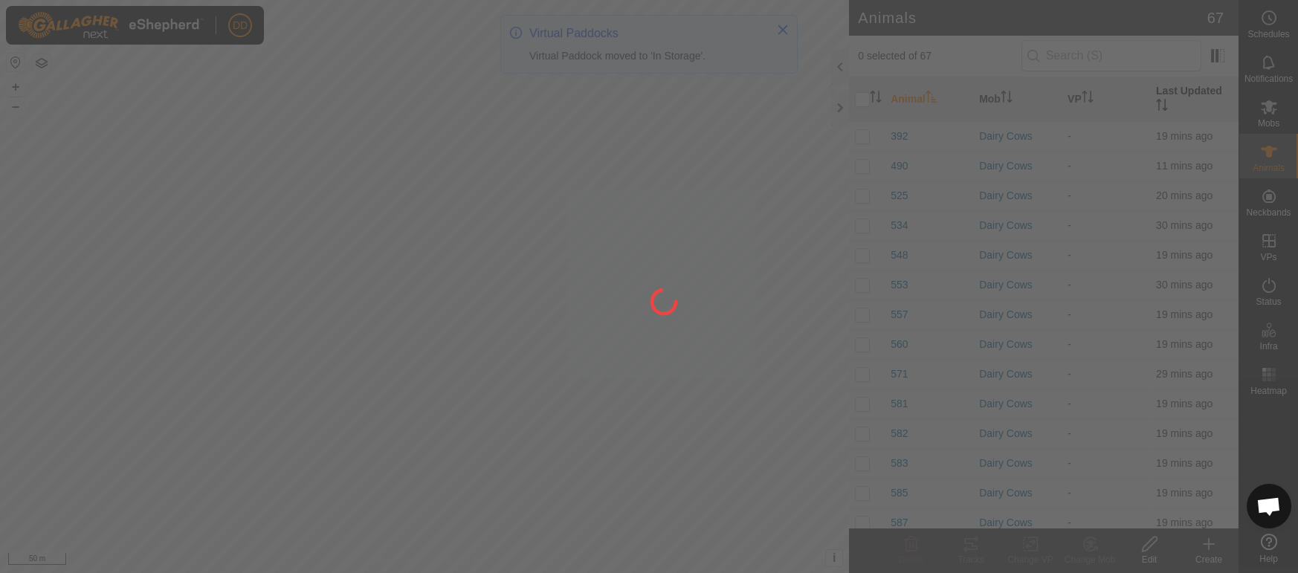
click at [1206, 84] on th "Last Updated" at bounding box center [1194, 99] width 88 height 45
